Goal: Task Accomplishment & Management: Manage account settings

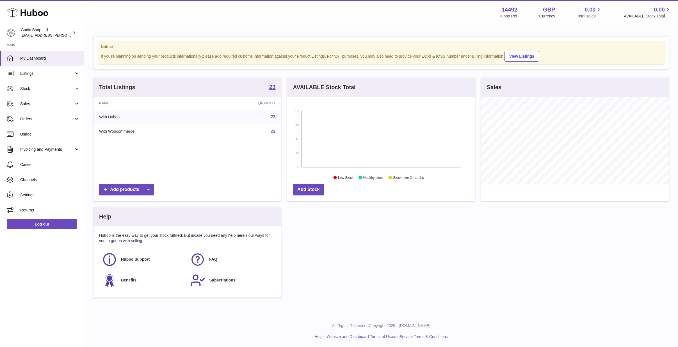
scroll to position [88, 188]
click at [62, 72] on span "Listings" at bounding box center [47, 73] width 54 height 5
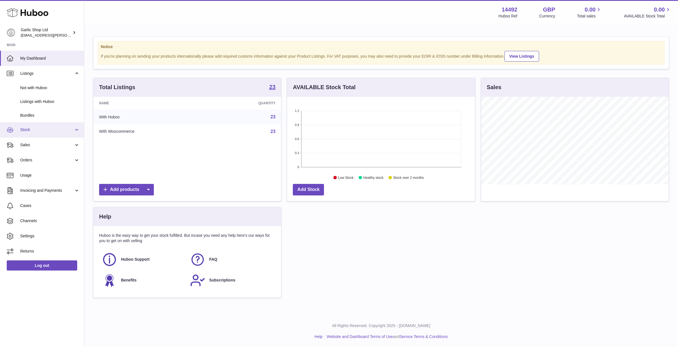
click at [56, 127] on span "Stock" at bounding box center [47, 129] width 54 height 5
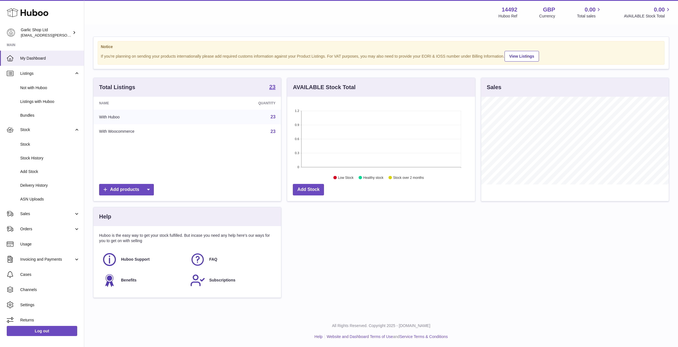
click at [165, 234] on p "Huboo is the easy way to get your stock fulfilled. But incase you need any help…" at bounding box center [187, 238] width 176 height 11
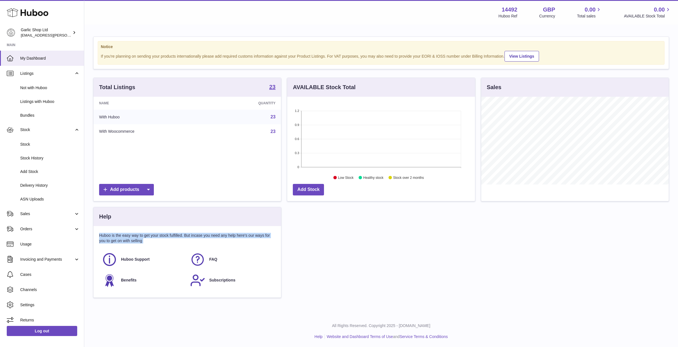
click at [165, 234] on p "Huboo is the easy way to get your stock fulfilled. But incase you need any help…" at bounding box center [187, 238] width 176 height 11
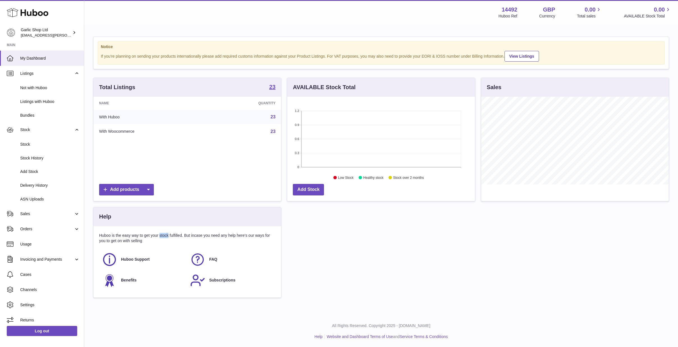
click at [165, 234] on p "Huboo is the easy way to get your stock fulfilled. But incase you need any help…" at bounding box center [187, 238] width 176 height 11
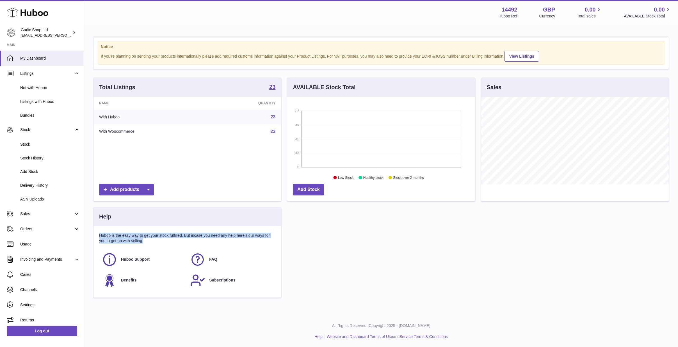
click at [165, 234] on p "Huboo is the easy way to get your stock fulfilled. But incase you need any help…" at bounding box center [187, 238] width 176 height 11
click at [170, 238] on p "Huboo is the easy way to get your stock fulfilled. But incase you need any help…" at bounding box center [187, 238] width 176 height 11
click at [179, 235] on p "Huboo is the easy way to get your stock fulfilled. But incase you need any help…" at bounding box center [187, 238] width 176 height 11
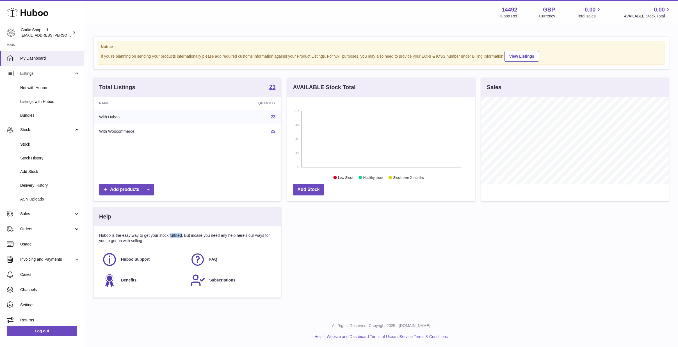
click at [179, 235] on p "Huboo is the easy way to get your stock fulfilled. But incase you need any help…" at bounding box center [187, 238] width 176 height 11
click at [162, 234] on p "Huboo is the easy way to get your stock fulfilled. But incase you need any help…" at bounding box center [187, 238] width 176 height 11
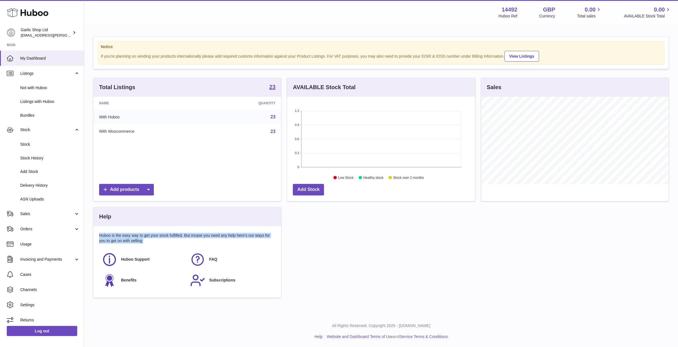
click at [168, 234] on p "Huboo is the easy way to get your stock fulfilled. But incase you need any help…" at bounding box center [187, 238] width 176 height 11
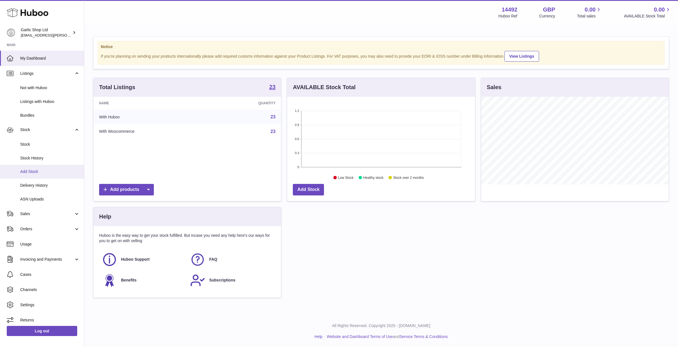
click at [39, 169] on span "Add Stock" at bounding box center [50, 171] width 60 height 5
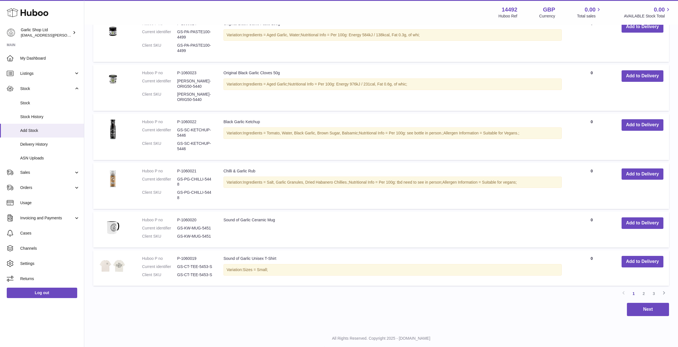
scroll to position [408, 0]
click at [638, 217] on button "Add to Delivery" at bounding box center [643, 223] width 42 height 12
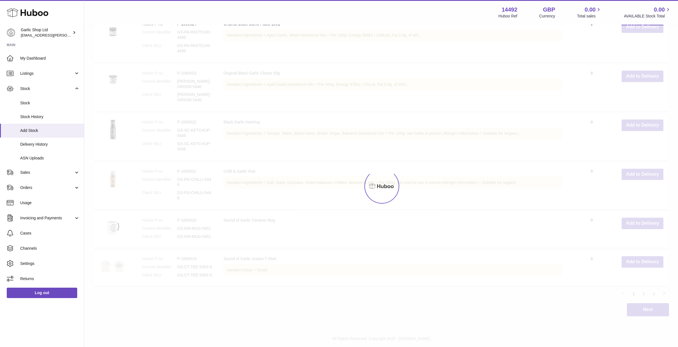
type input "*"
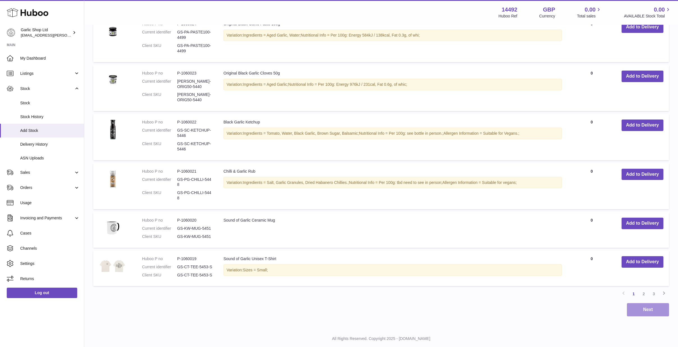
click at [641, 303] on button "Next" at bounding box center [648, 309] width 42 height 13
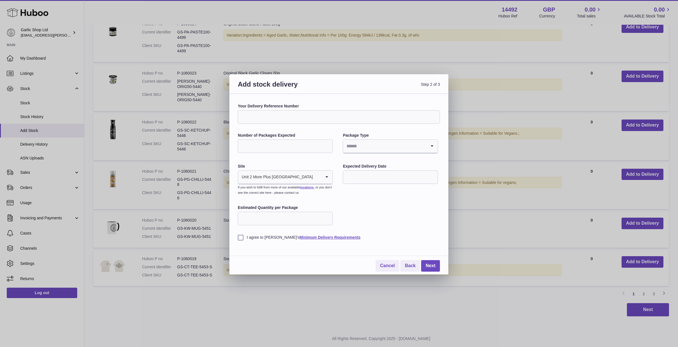
click at [307, 116] on input "Your Delivery Reference Number" at bounding box center [339, 116] width 202 height 13
click at [294, 107] on label "Your Delivery Reference Number" at bounding box center [339, 105] width 202 height 5
click at [294, 110] on input "Your Delivery Reference Number" at bounding box center [339, 116] width 202 height 13
click at [294, 107] on label "Your Delivery Reference Number" at bounding box center [339, 105] width 202 height 5
click at [294, 110] on input "Your Delivery Reference Number" at bounding box center [339, 116] width 202 height 13
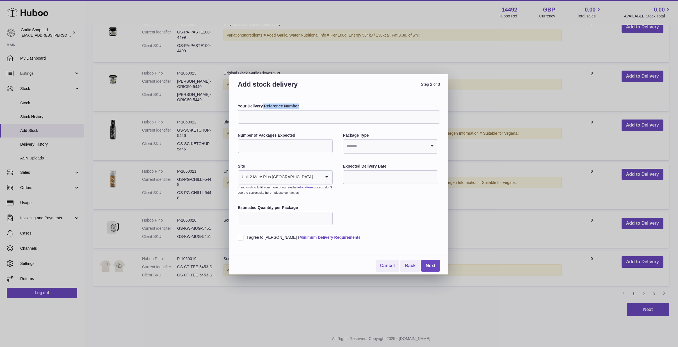
click at [294, 107] on label "Your Delivery Reference Number" at bounding box center [339, 105] width 202 height 5
click at [294, 110] on input "Your Delivery Reference Number" at bounding box center [339, 116] width 202 height 13
click at [306, 117] on input "Your Delivery Reference Number" at bounding box center [339, 116] width 202 height 13
click at [308, 129] on div "Your Delivery Reference Number Number of Packages Expected Package Type Loading…" at bounding box center [339, 171] width 202 height 136
click at [308, 115] on input "Your Delivery Reference Number" at bounding box center [339, 116] width 202 height 13
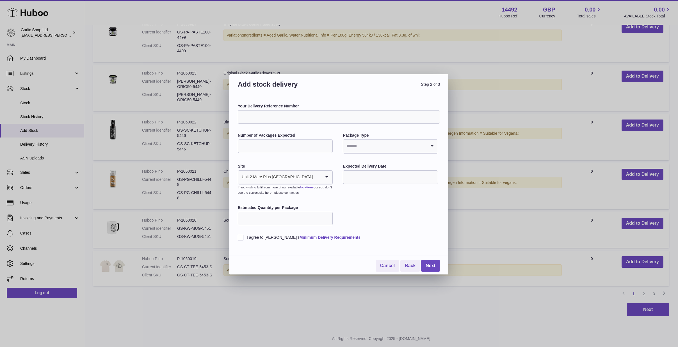
click at [304, 122] on input "Your Delivery Reference Number" at bounding box center [339, 116] width 202 height 13
click at [300, 126] on div "Your Delivery Reference Number Number of Packages Expected Package Type Loading…" at bounding box center [339, 171] width 202 height 136
click at [386, 262] on link "Cancel" at bounding box center [388, 266] width 24 height 12
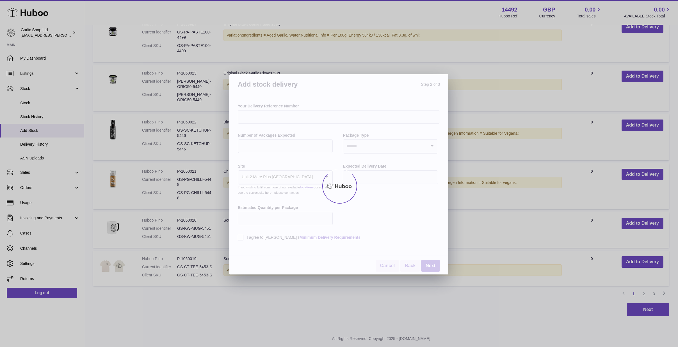
scroll to position [361, 0]
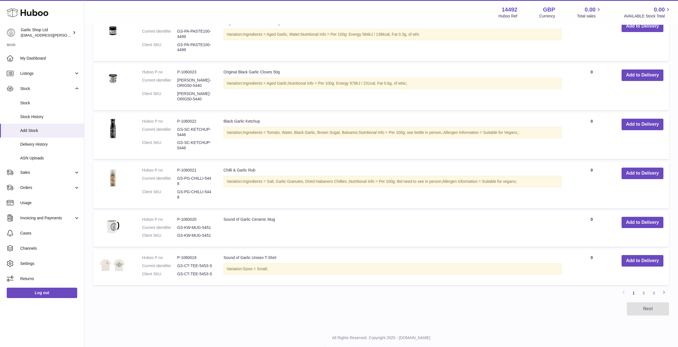
click at [645, 200] on table "Huboo no Title AVAILABLE Total Action Huboo P no P-1060028 Current identifier G…" at bounding box center [381, 41] width 576 height 493
click at [645, 216] on button "Add to Delivery" at bounding box center [643, 222] width 42 height 12
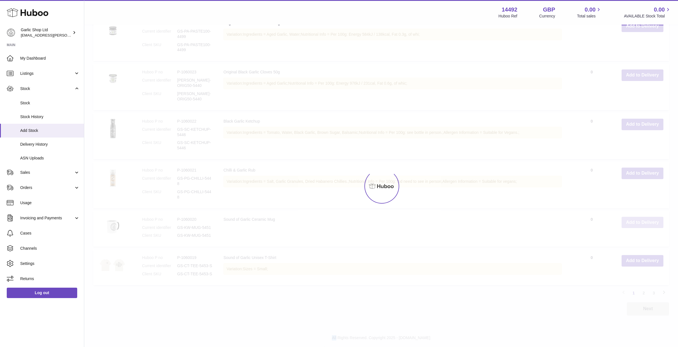
click at [645, 206] on div at bounding box center [381, 185] width 594 height 321
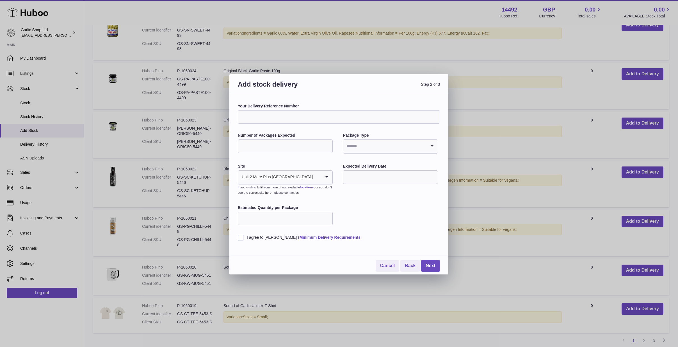
click at [345, 114] on input "Your Delivery Reference Number" at bounding box center [339, 116] width 202 height 13
click at [390, 260] on link "Cancel" at bounding box center [388, 266] width 24 height 12
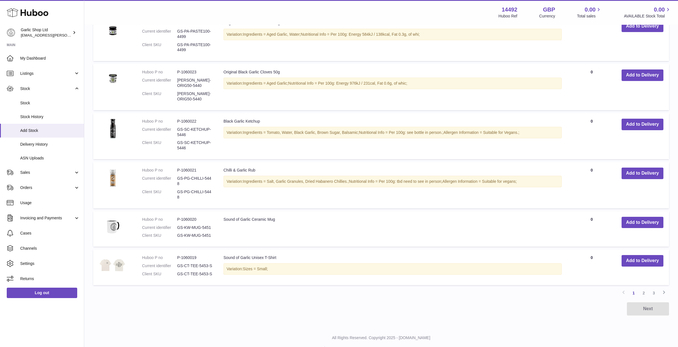
click at [233, 211] on td "Sound of Garlic Ceramic Mug" at bounding box center [393, 229] width 350 height 36
click at [236, 211] on td "Sound of Garlic Ceramic Mug" at bounding box center [393, 229] width 350 height 36
click at [646, 216] on button "Add to Delivery" at bounding box center [643, 222] width 42 height 12
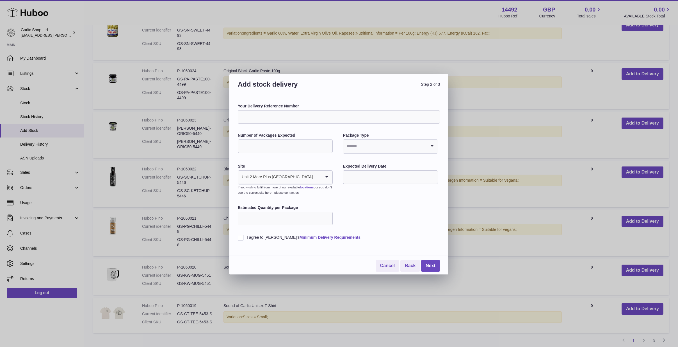
click at [293, 143] on input "Number of Packages Expected" at bounding box center [285, 145] width 95 height 13
type input "*"
click at [355, 148] on input "Search for option" at bounding box center [384, 146] width 83 height 13
click at [357, 182] on li "Boxes" at bounding box center [390, 183] width 94 height 11
click at [366, 177] on input "text" at bounding box center [390, 176] width 95 height 13
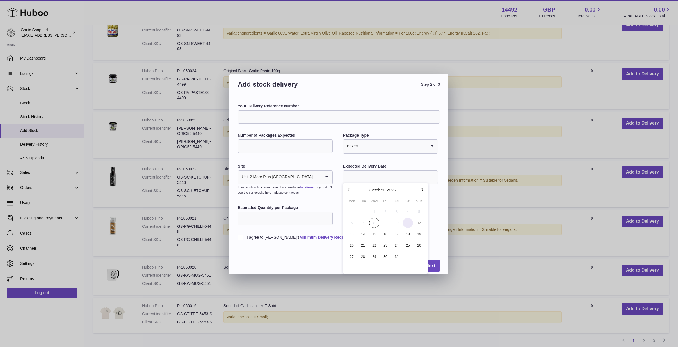
click at [411, 221] on span "11" at bounding box center [408, 223] width 10 height 10
type input "**********"
click at [296, 220] on input "Estimated Quantity per Package" at bounding box center [285, 217] width 95 height 13
type input "**"
click at [419, 207] on div "**********" at bounding box center [339, 171] width 202 height 136
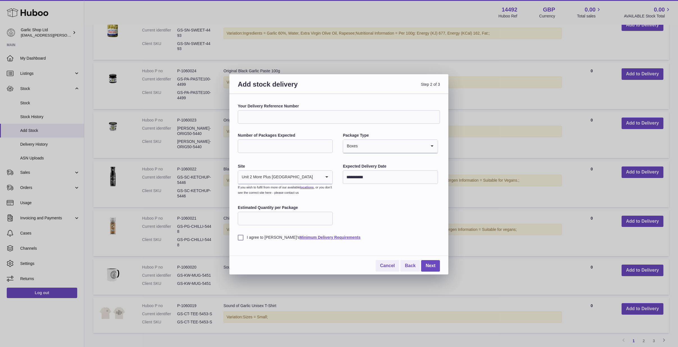
click at [261, 234] on label "I agree to Huboo's Minimum Delivery Requirements" at bounding box center [339, 236] width 202 height 5
click at [373, 175] on input "**********" at bounding box center [390, 176] width 95 height 13
click at [409, 221] on span "11" at bounding box center [408, 223] width 10 height 10
drag, startPoint x: 435, startPoint y: 264, endPoint x: 435, endPoint y: 261, distance: 3.1
click at [435, 261] on link "Next" at bounding box center [430, 266] width 19 height 12
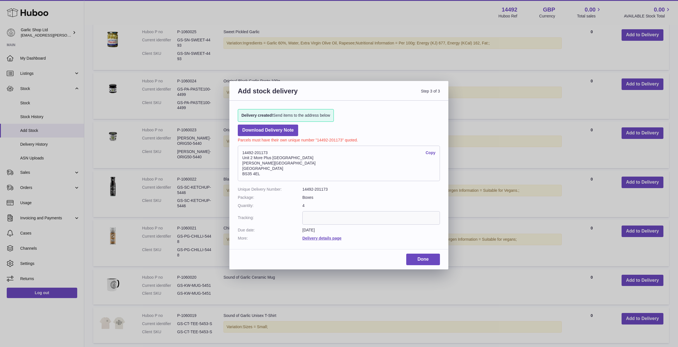
scroll to position [234, 0]
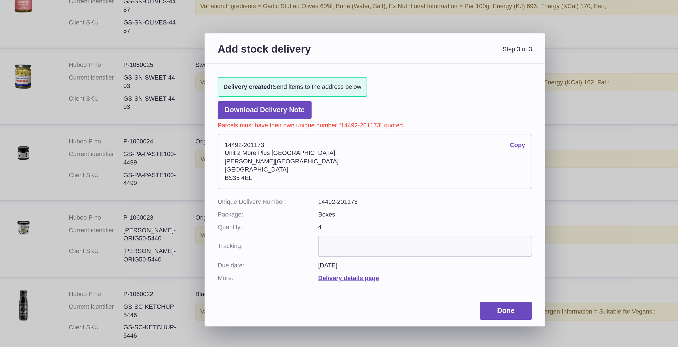
click at [302, 211] on input "text" at bounding box center [371, 217] width 138 height 13
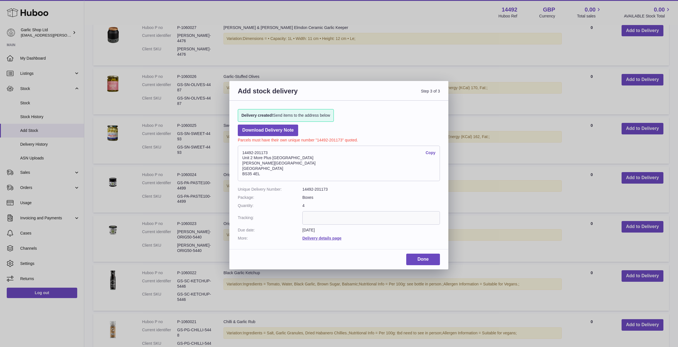
click at [375, 195] on dd "Boxes" at bounding box center [371, 197] width 138 height 5
click at [292, 133] on link "Download Delivery Note" at bounding box center [268, 130] width 60 height 12
click at [277, 131] on link "Download Delivery Note" at bounding box center [268, 130] width 60 height 12
click at [430, 151] on link "Copy" at bounding box center [431, 152] width 10 height 5
click at [256, 152] on address "14492-201173 Copy Unit 2 More Plus Central Park Hudson Ave Severn Beach BS35 4EL" at bounding box center [339, 162] width 202 height 35
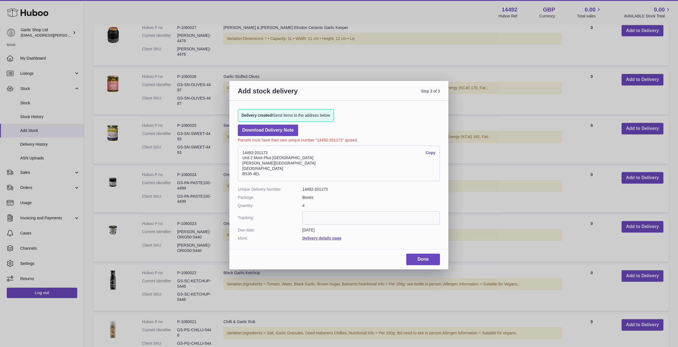
click at [256, 152] on address "14492-201173 Copy Unit 2 More Plus Central Park Hudson Ave Severn Beach BS35 4EL" at bounding box center [339, 162] width 202 height 35
copy address "14492-201173"
click at [262, 169] on address "14492-201173 Copy Unit 2 More Plus Central Park Hudson Ave Severn Beach BS35 4EL" at bounding box center [339, 162] width 202 height 35
click at [430, 150] on link "Copy" at bounding box center [431, 152] width 10 height 5
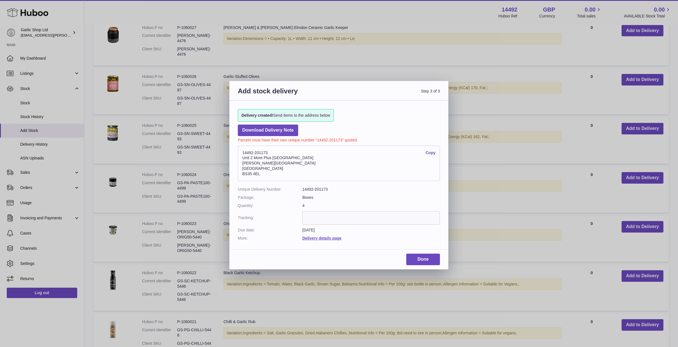
scroll to position [1, 0]
click at [414, 258] on link "Done" at bounding box center [423, 259] width 34 height 12
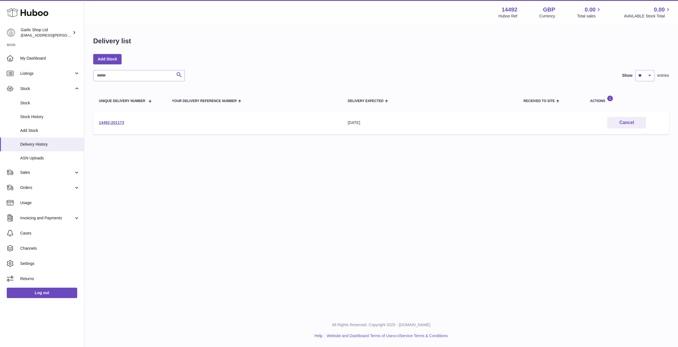
click at [409, 255] on div "Menu Huboo 14492 Huboo Ref GBP Currency 0.00 Total sales 0.00 AVAILABLE Stock T…" at bounding box center [381, 156] width 594 height 313
click at [391, 147] on div "Delivery list Add Stock Search Show ** ** ** *** entries Unique Delivery Number…" at bounding box center [381, 86] width 594 height 123
click at [56, 153] on link "ASN Uploads" at bounding box center [42, 158] width 84 height 14
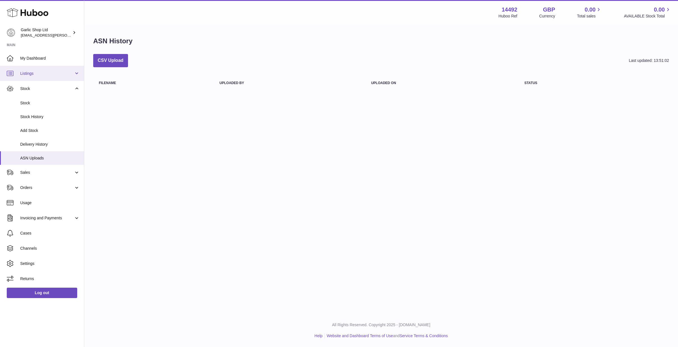
click at [39, 77] on link "Listings" at bounding box center [42, 73] width 84 height 15
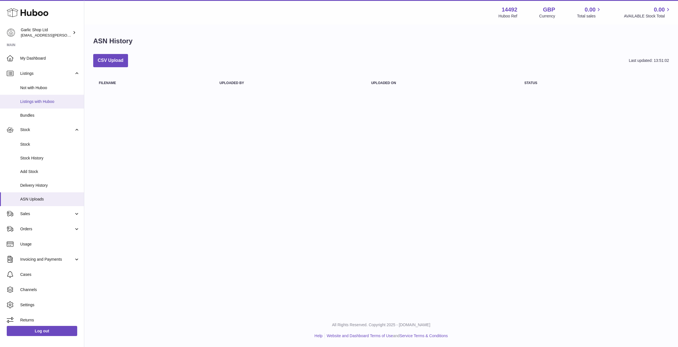
click at [34, 99] on span "Listings with Huboo" at bounding box center [50, 101] width 60 height 5
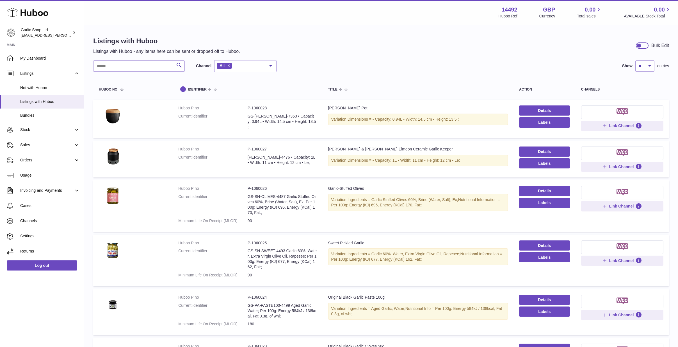
scroll to position [203, 0]
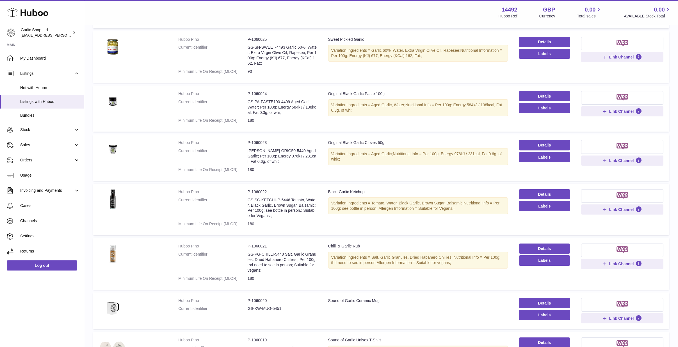
drag, startPoint x: 284, startPoint y: 298, endPoint x: 245, endPoint y: 299, distance: 38.5
click at [245, 299] on dl "Huboo P no P-1060020 Current identifier GS-KW-MUG-5451" at bounding box center [247, 306] width 138 height 16
copy dl "GS-KW-MUG-5451"
click at [259, 298] on dd "P-1060020" at bounding box center [282, 300] width 69 height 5
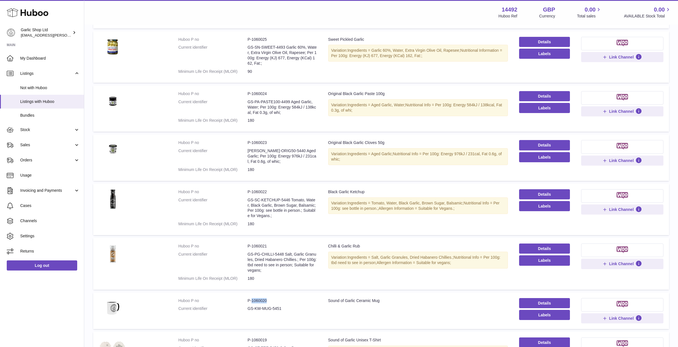
click at [258, 298] on dd "P-1060020" at bounding box center [282, 300] width 69 height 5
click at [52, 129] on span "Stock" at bounding box center [47, 129] width 54 height 5
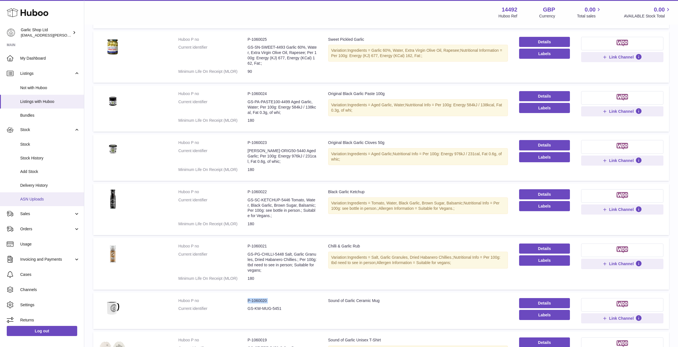
click at [38, 192] on link "ASN Uploads" at bounding box center [42, 199] width 84 height 14
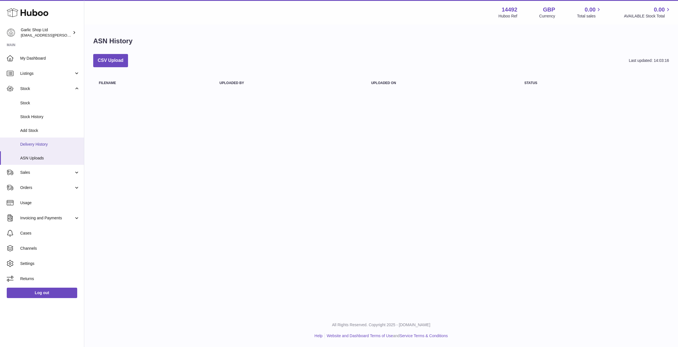
click at [34, 138] on link "Delivery History" at bounding box center [42, 144] width 84 height 14
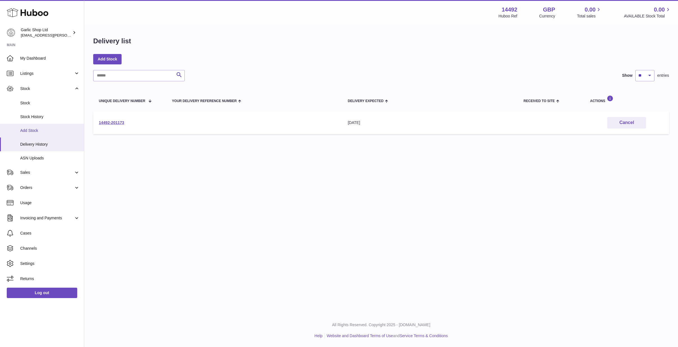
click at [38, 128] on span "Add Stock" at bounding box center [50, 130] width 60 height 5
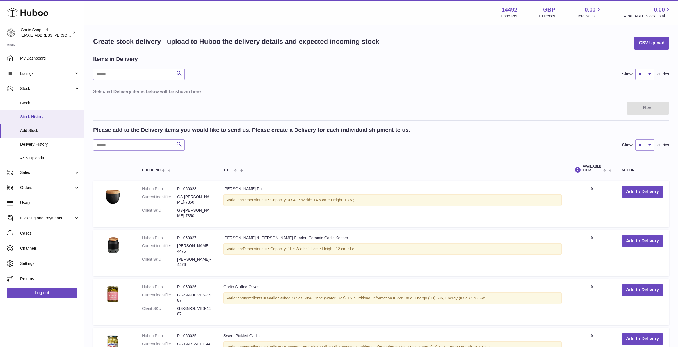
click at [47, 116] on span "Stock History" at bounding box center [50, 116] width 60 height 5
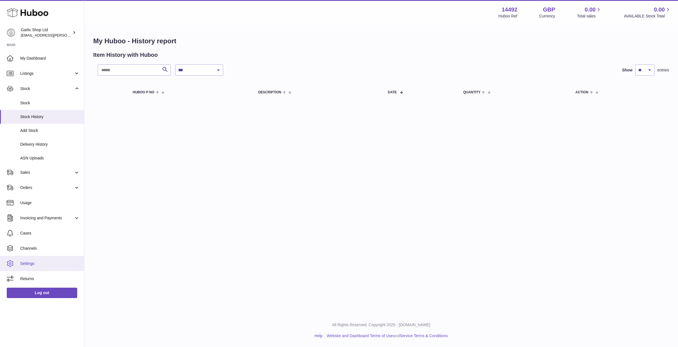
click at [29, 261] on span "Settings" at bounding box center [50, 263] width 60 height 5
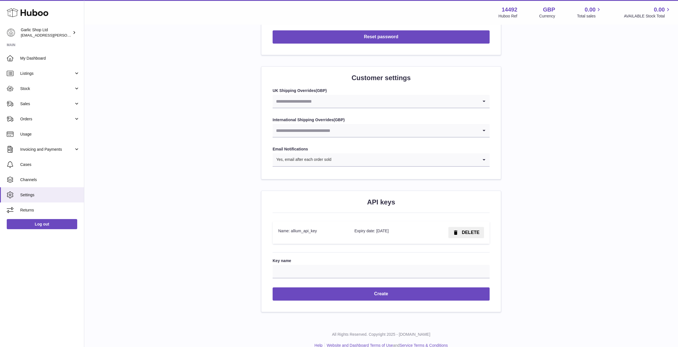
scroll to position [518, 0]
click at [344, 125] on input "Search for option" at bounding box center [376, 130] width 206 height 13
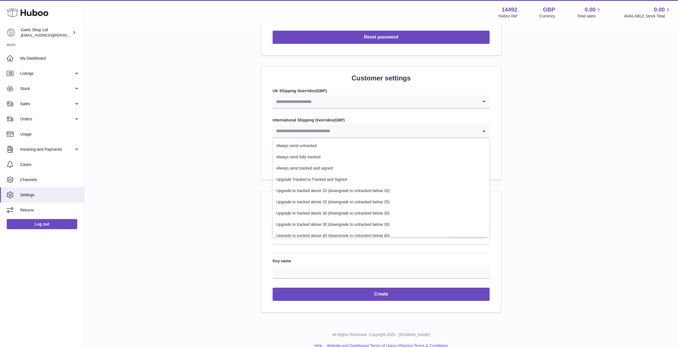
click at [351, 117] on div "International Shipping Overrides ( GBP ) Loading... Always send untracked Alway…" at bounding box center [381, 127] width 217 height 20
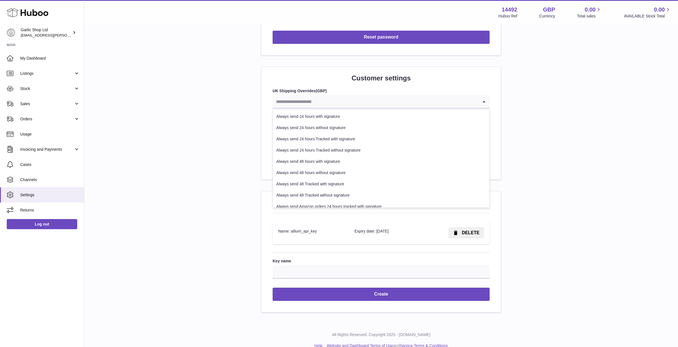
click at [349, 98] on input "Search for option" at bounding box center [376, 101] width 206 height 13
click at [354, 78] on div "Customer settings UK Shipping Overrides ( GBP ) Loading... Always send 24 hours…" at bounding box center [381, 123] width 240 height 112
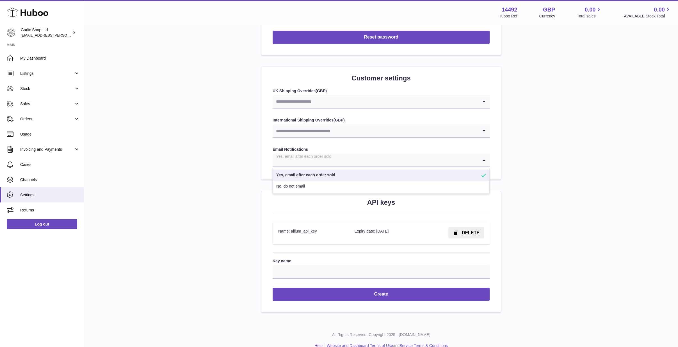
click at [342, 153] on input "Search for option" at bounding box center [376, 159] width 206 height 13
click at [328, 135] on form "UK Shipping Overrides ( GBP ) Loading... International Shipping Overrides ( GBP…" at bounding box center [381, 127] width 217 height 79
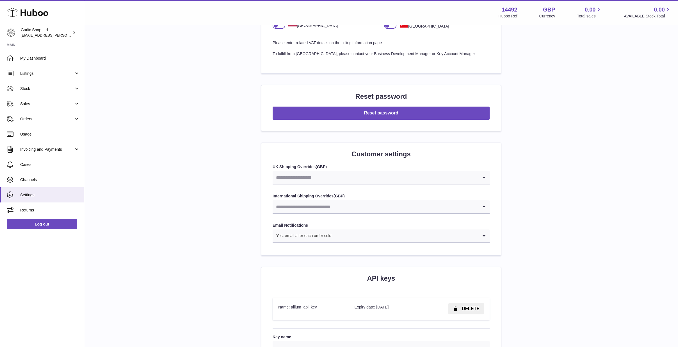
scroll to position [442, 0]
click at [323, 171] on input "Search for option" at bounding box center [376, 177] width 206 height 13
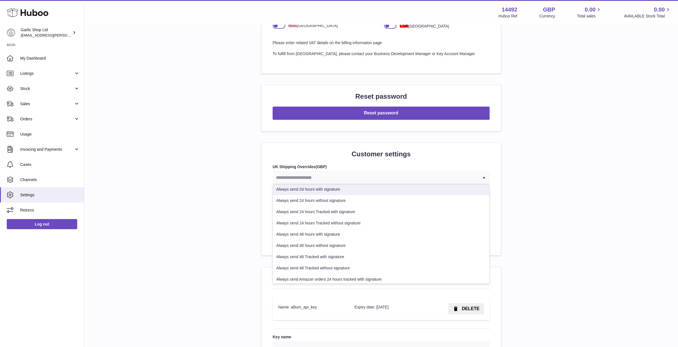
scroll to position [1, 0]
click at [329, 149] on h2 "Customer settings" at bounding box center [381, 153] width 217 height 9
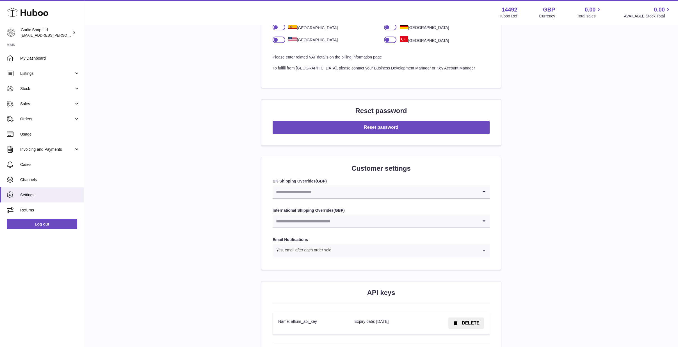
scroll to position [419, 0]
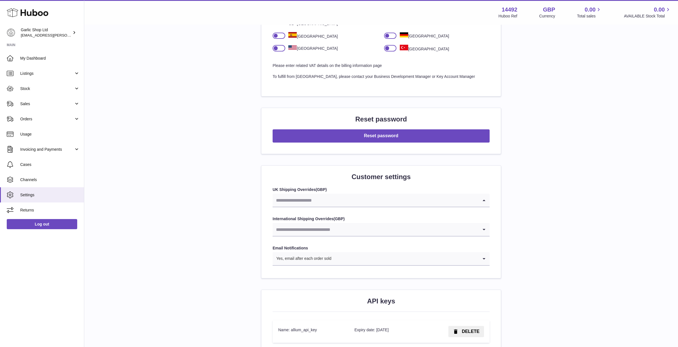
click at [330, 193] on input "Search for option" at bounding box center [376, 199] width 206 height 13
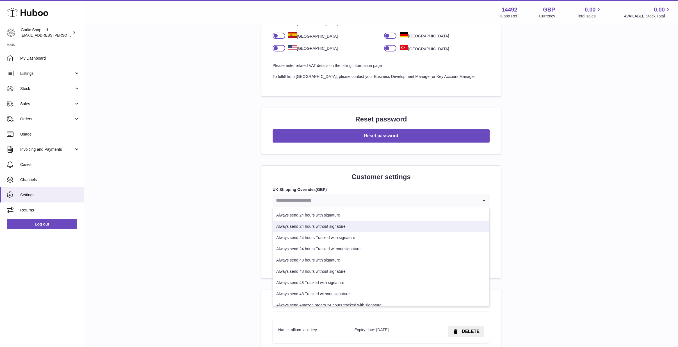
click at [348, 221] on li "Always send 24 hours without signature" at bounding box center [381, 226] width 216 height 11
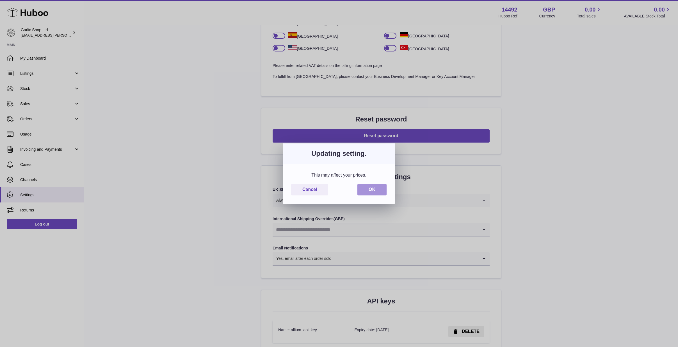
click at [371, 191] on button "OK" at bounding box center [371, 190] width 29 height 12
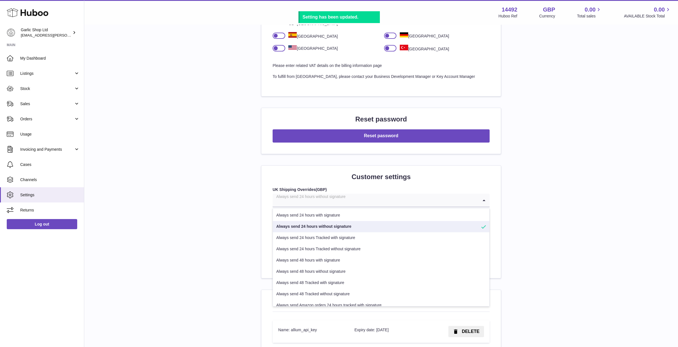
click at [363, 193] on input "Search for option" at bounding box center [376, 199] width 206 height 13
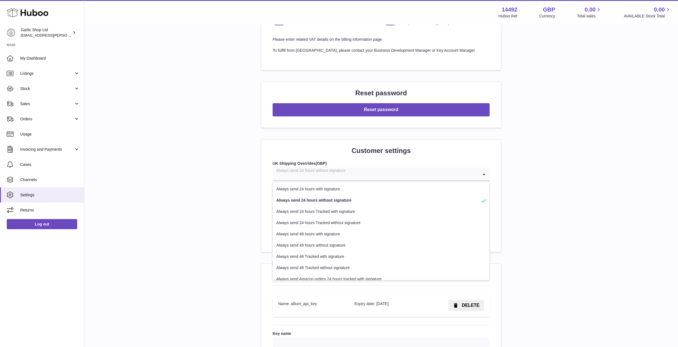
scroll to position [0, 0]
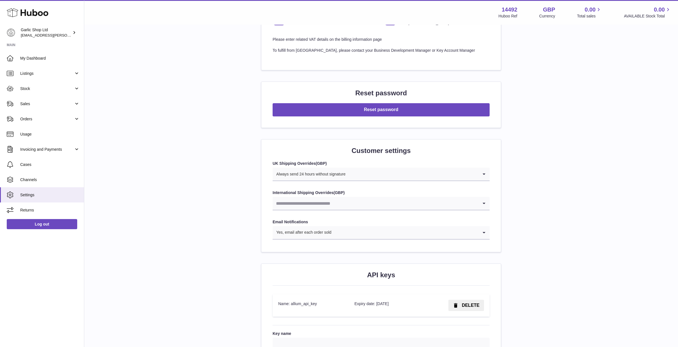
click at [311, 169] on div "Always send 24 hours without signature" at bounding box center [376, 173] width 206 height 13
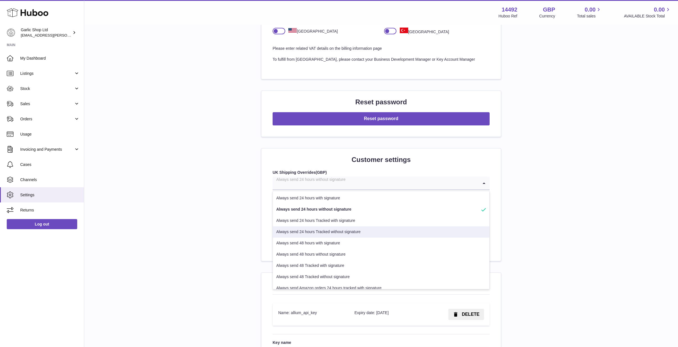
scroll to position [434, 0]
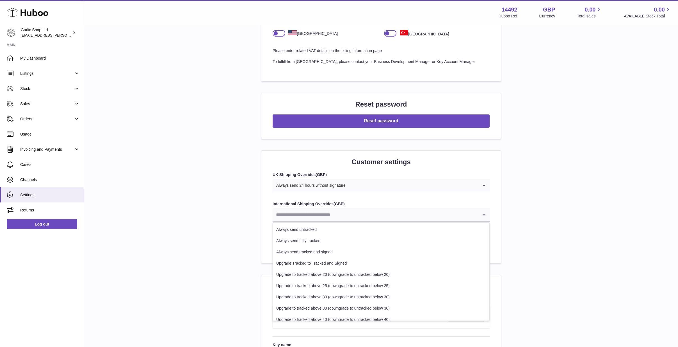
click at [339, 208] on input "Search for option" at bounding box center [376, 214] width 206 height 13
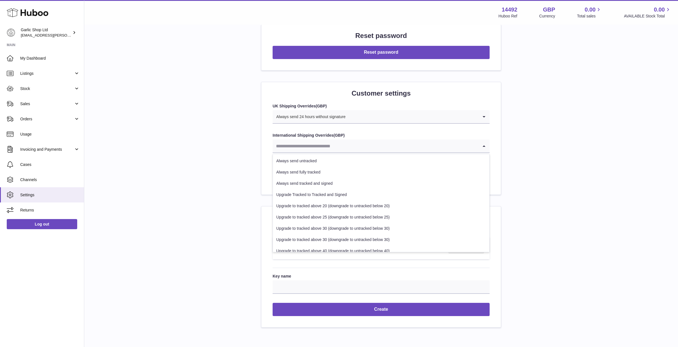
scroll to position [0, 0]
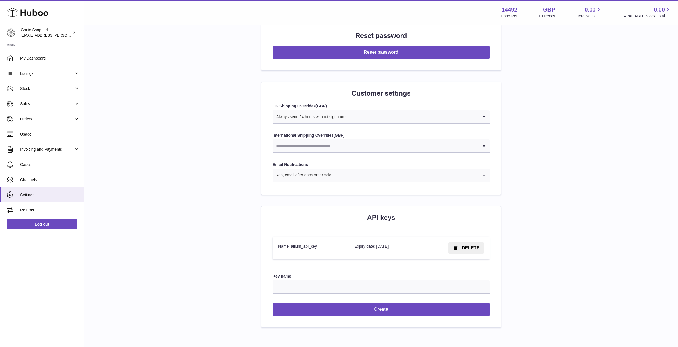
click at [365, 110] on input "Search for option" at bounding box center [412, 116] width 133 height 13
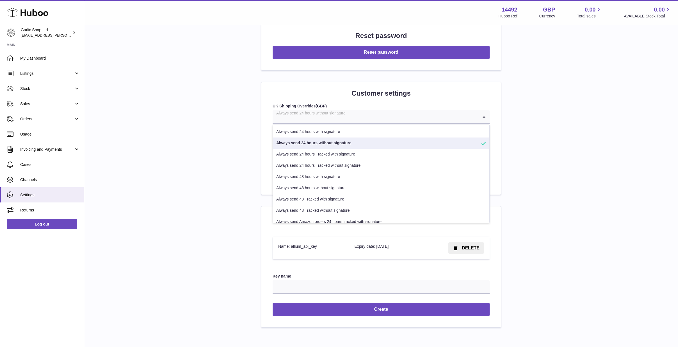
click at [345, 110] on div "Always send 24 hours without signature" at bounding box center [376, 116] width 206 height 13
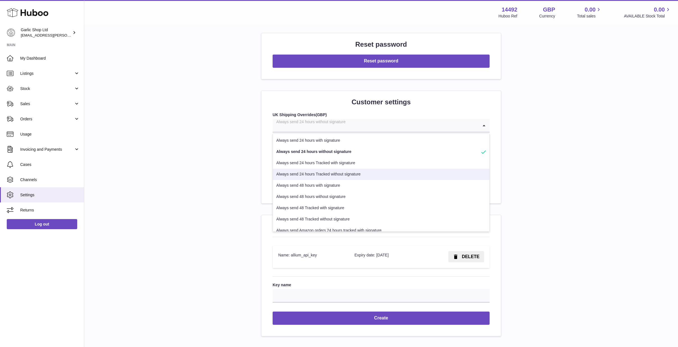
scroll to position [491, 0]
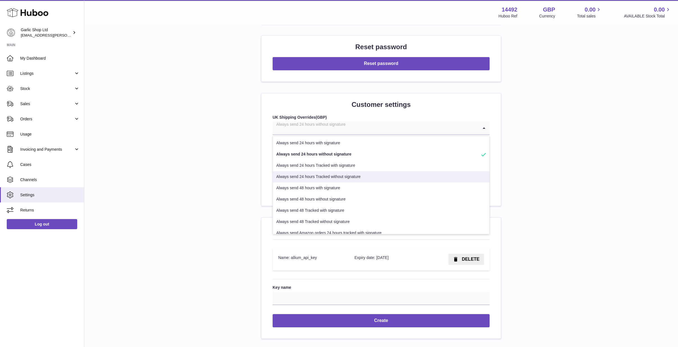
click at [351, 172] on li "Always send 24 hours Tracked without signature" at bounding box center [381, 176] width 216 height 11
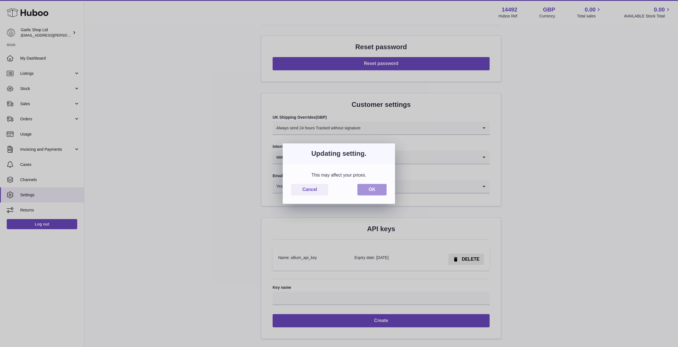
click at [367, 186] on button "OK" at bounding box center [371, 190] width 29 height 12
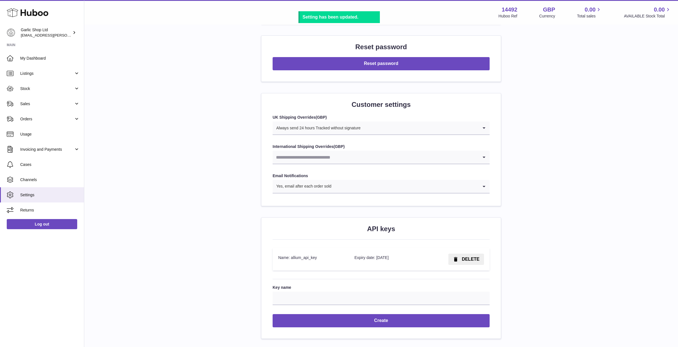
click at [353, 151] on input "Search for option" at bounding box center [376, 157] width 206 height 13
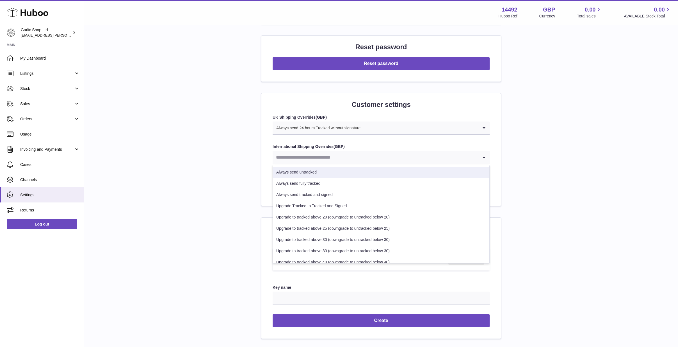
click at [449, 115] on label "UK Shipping Overrides ( GBP )" at bounding box center [381, 117] width 217 height 5
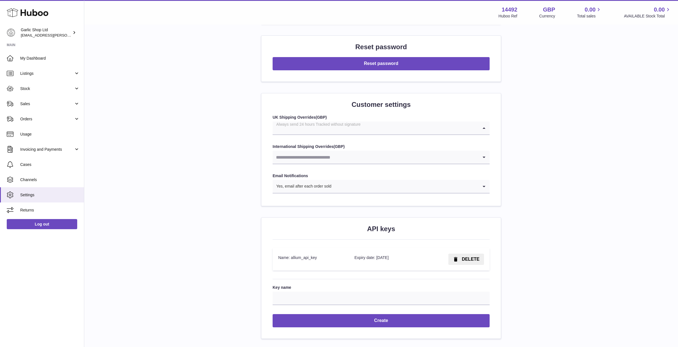
click at [398, 121] on input "Search for option" at bounding box center [376, 127] width 206 height 13
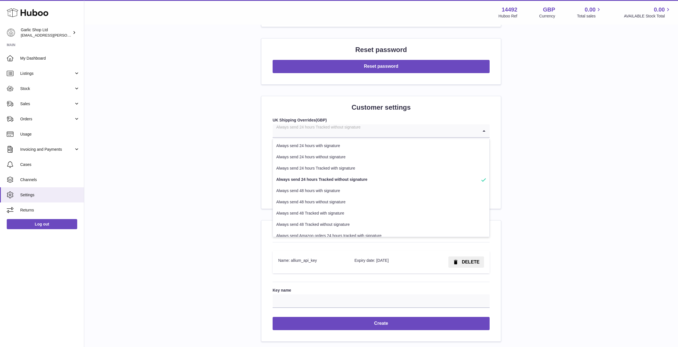
scroll to position [0, 0]
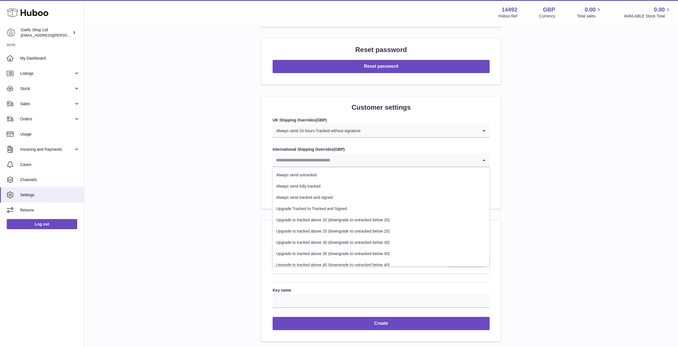
click at [380, 155] on input "Search for option" at bounding box center [376, 159] width 206 height 13
click at [348, 181] on li "Always send fully tracked" at bounding box center [381, 186] width 216 height 11
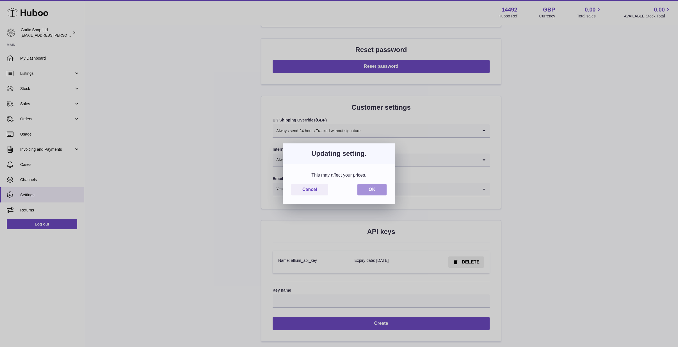
click at [377, 187] on button "OK" at bounding box center [371, 190] width 29 height 12
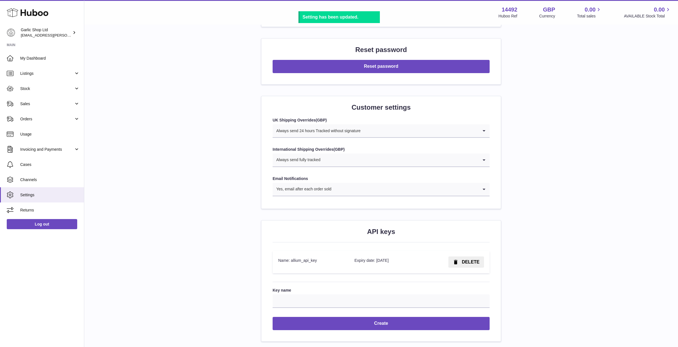
click at [368, 183] on input "Search for option" at bounding box center [405, 189] width 147 height 13
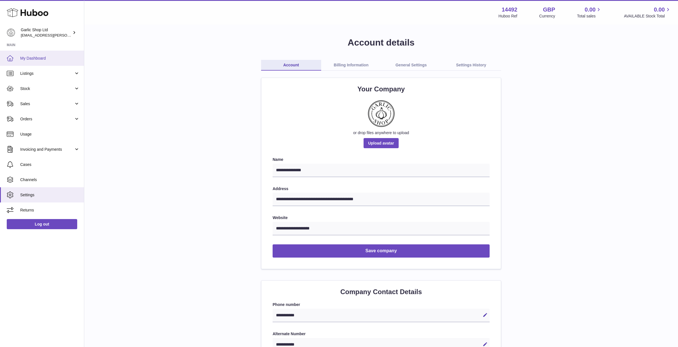
click at [38, 60] on link "My Dashboard" at bounding box center [42, 58] width 84 height 15
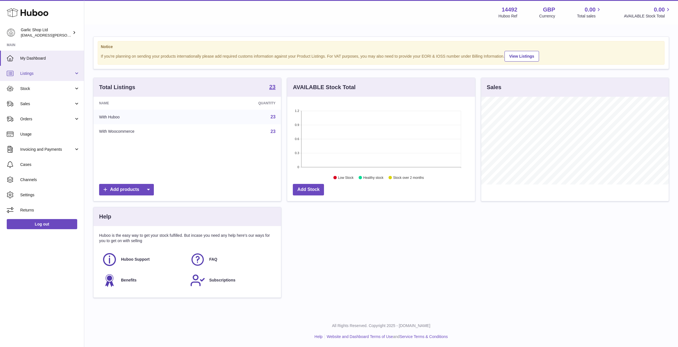
click at [49, 72] on span "Listings" at bounding box center [47, 73] width 54 height 5
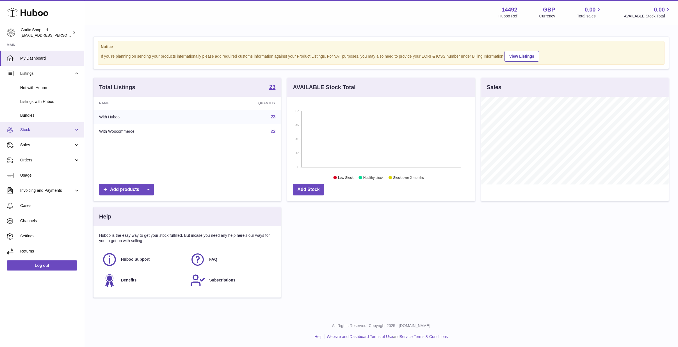
click at [49, 127] on span "Stock" at bounding box center [47, 129] width 54 height 5
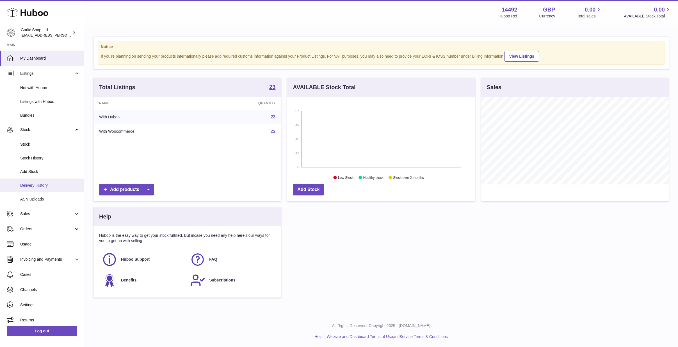
click at [45, 180] on link "Delivery History" at bounding box center [42, 185] width 84 height 14
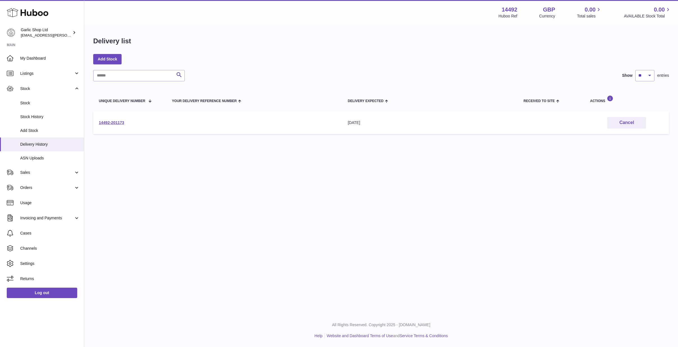
click at [216, 114] on td "Your Delivery Reference Number" at bounding box center [255, 122] width 176 height 23
click at [116, 124] on link "14492-201173" at bounding box center [111, 122] width 25 height 4
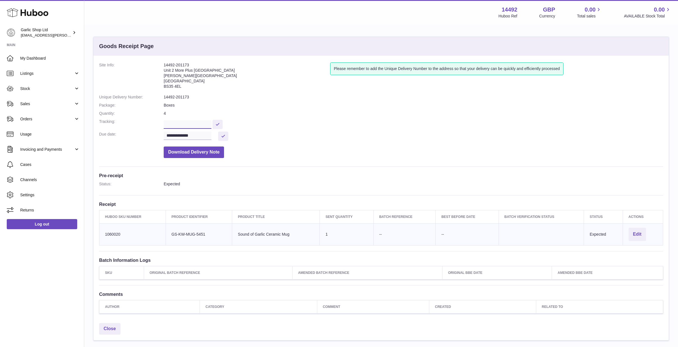
click at [203, 121] on input "text" at bounding box center [188, 124] width 48 height 8
click at [264, 125] on dd at bounding box center [414, 124] width 500 height 10
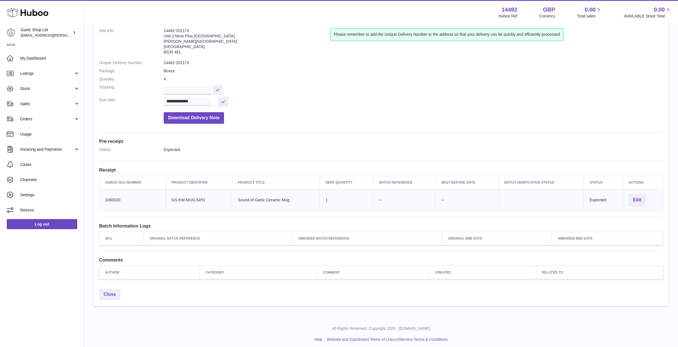
scroll to position [34, 0]
